Goal: Obtain resource: Obtain resource

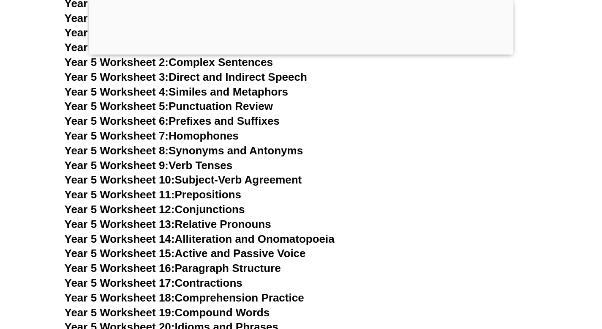
scroll to position [4254, 0]
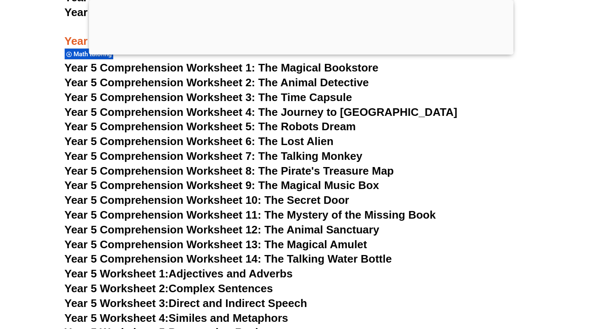
click at [316, 199] on span "Year 5 Comprehension Worksheet 10: The Secret Door" at bounding box center [207, 199] width 285 height 13
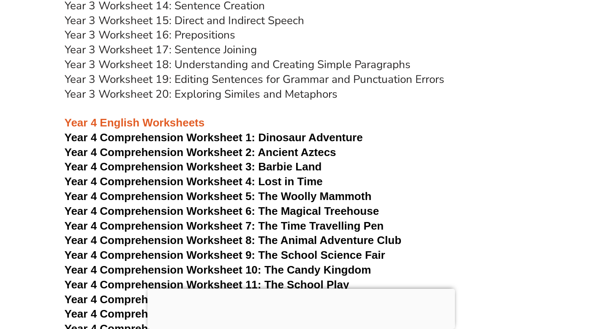
scroll to position [3250, 0]
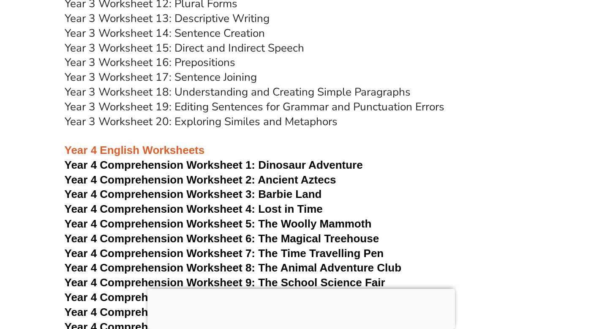
click at [278, 121] on link "Year 3 Worksheet 20: Exploring Similes and Metaphors" at bounding box center [201, 121] width 273 height 15
click at [248, 109] on link "Year 3 Worksheet 19: Editing Sentences for Grammar and Punctuation Errors" at bounding box center [255, 106] width 380 height 15
click at [226, 75] on link "Year 3 Worksheet 17: Sentence Joining" at bounding box center [161, 77] width 192 height 15
